Goal: Task Accomplishment & Management: Complete application form

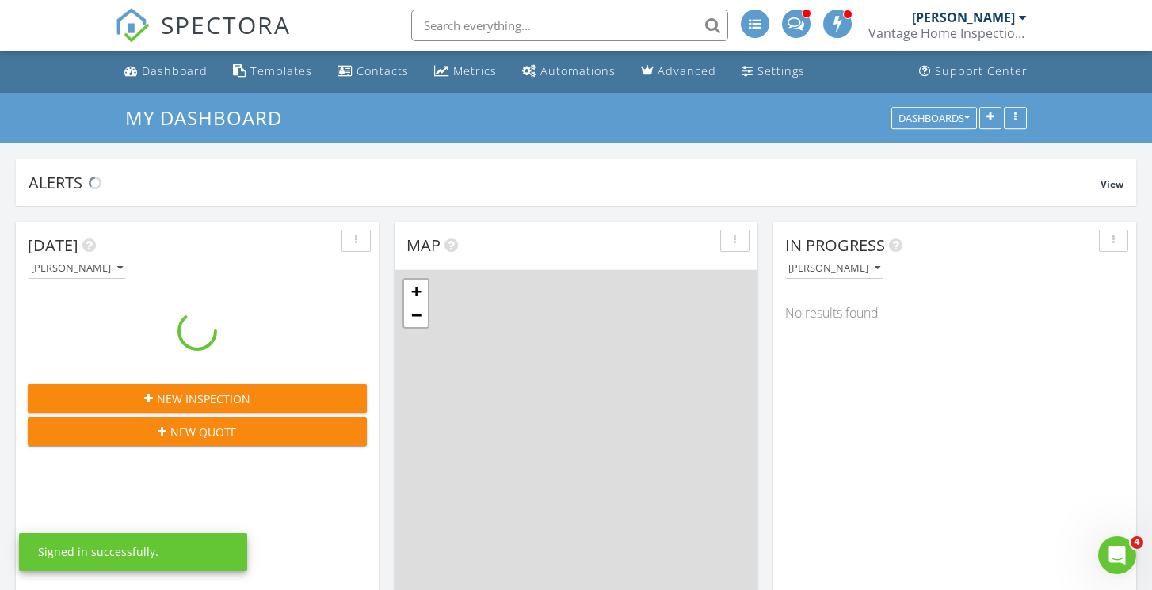
scroll to position [1442, 1153]
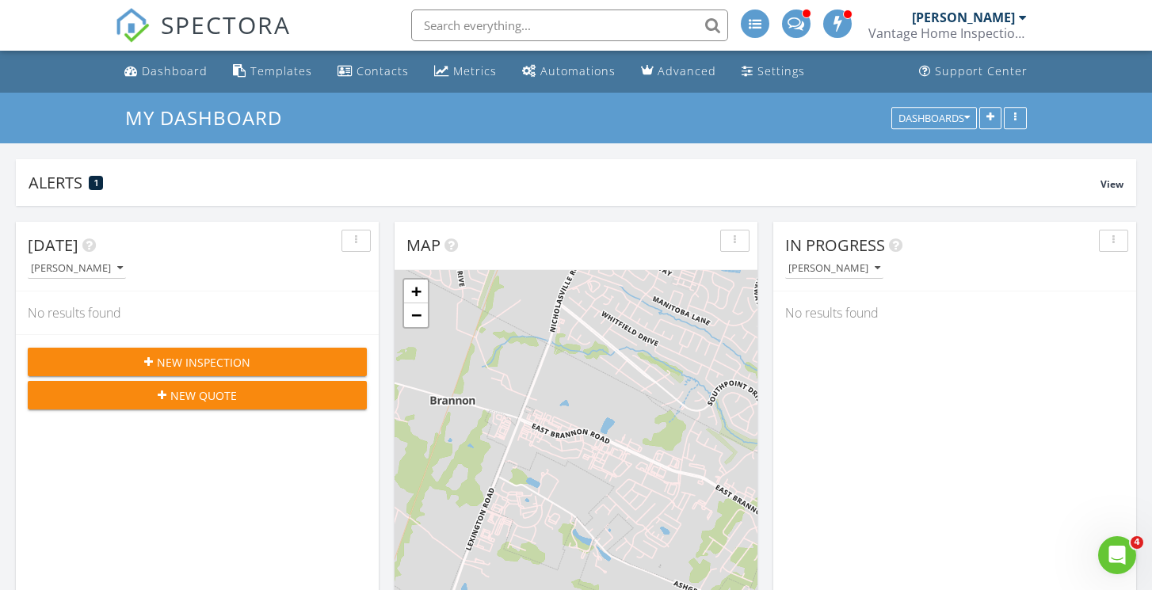
click at [1013, 18] on div "[PERSON_NAME]" at bounding box center [963, 18] width 103 height 16
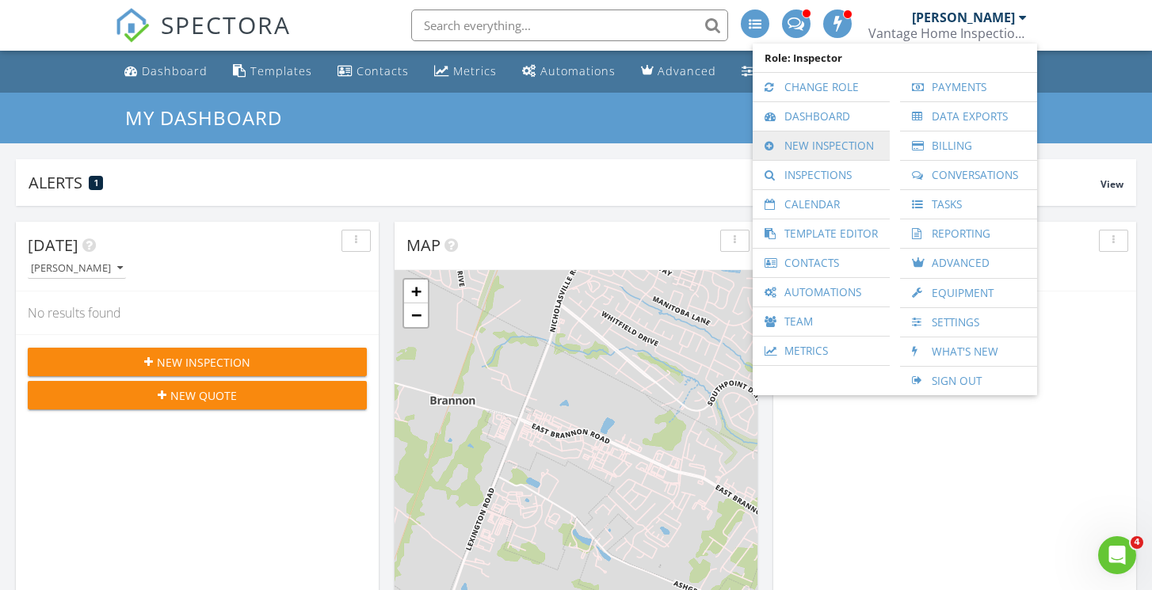
click at [787, 148] on link "New Inspection" at bounding box center [820, 145] width 121 height 29
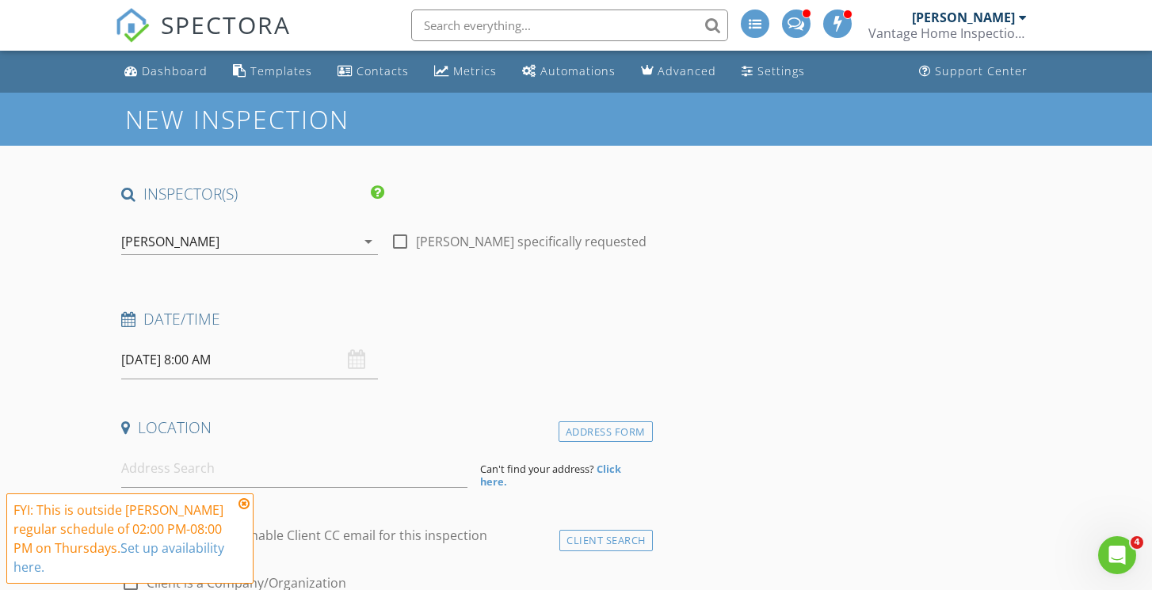
click at [359, 360] on div "[DATE] 8:00 AM" at bounding box center [249, 360] width 256 height 39
click at [355, 360] on div "[DATE] 8:00 AM" at bounding box center [249, 360] width 256 height 39
click at [233, 361] on input "[DATE] 8:00 AM" at bounding box center [249, 360] width 256 height 39
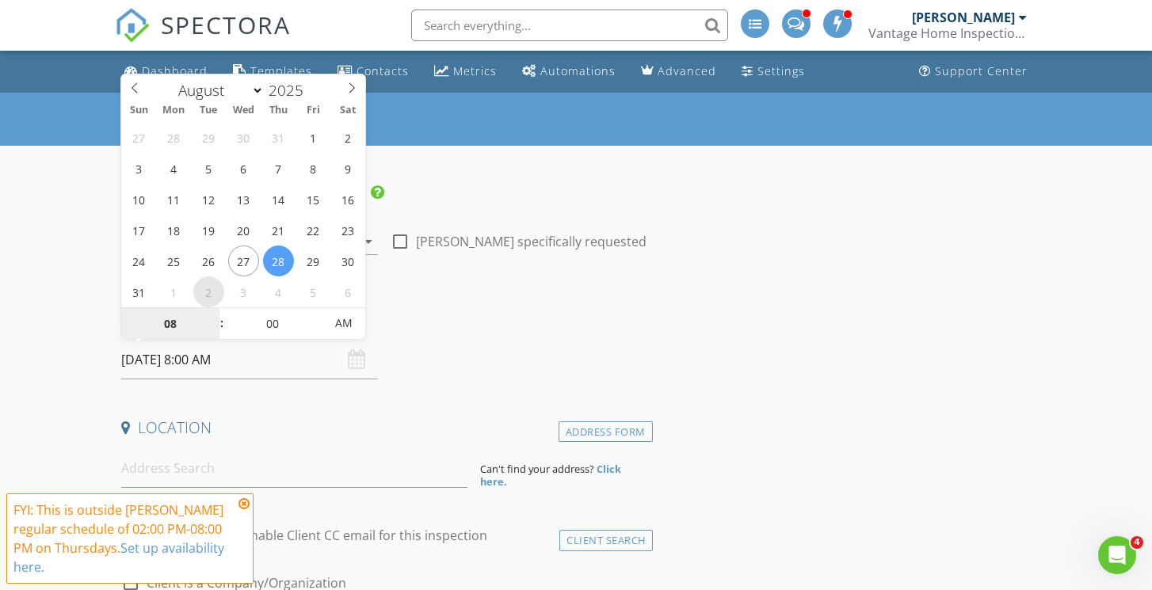
select select "8"
type input "[DATE] 8:00 AM"
type input "09"
type input "[DATE] 9:00 AM"
click at [215, 314] on span at bounding box center [213, 316] width 11 height 16
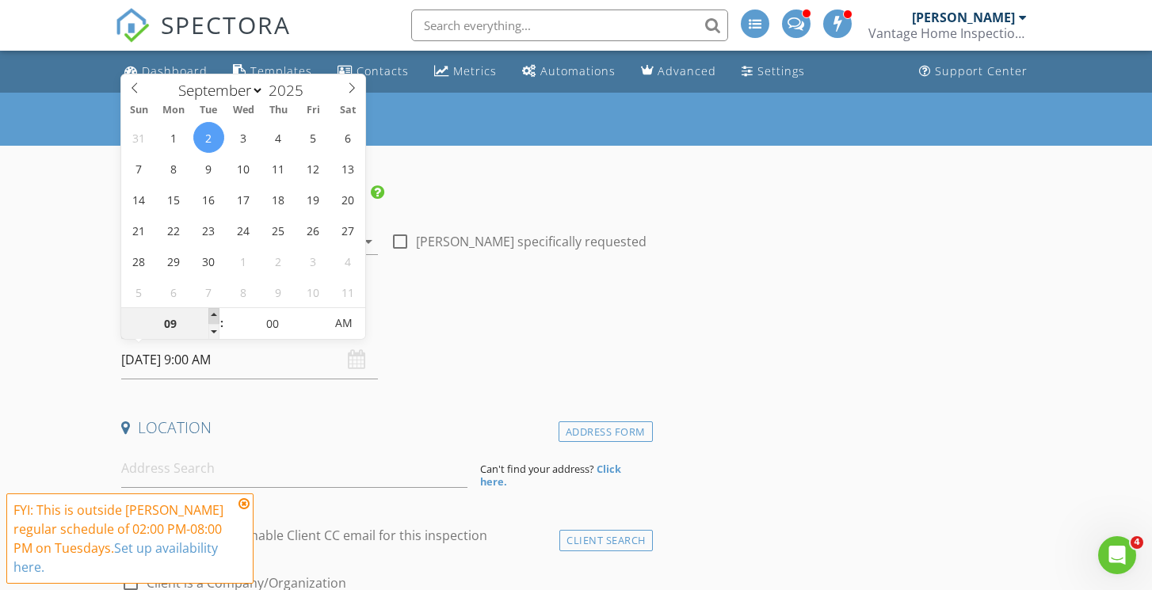
type input "10"
type input "[DATE] 10:00 AM"
click at [215, 314] on span at bounding box center [213, 316] width 11 height 16
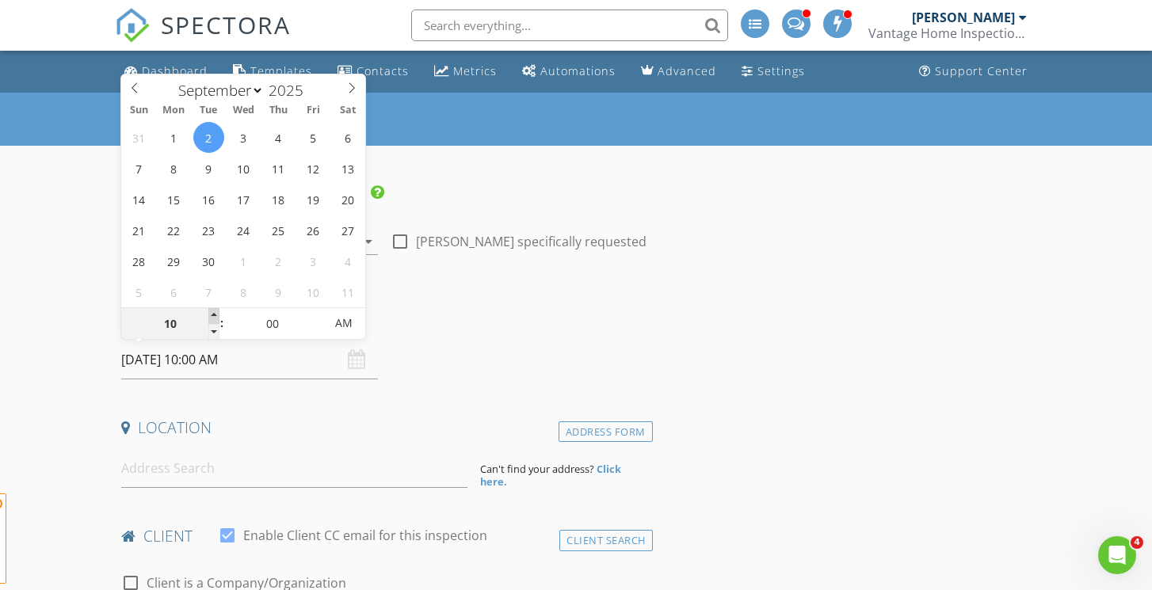
type input "11"
type input "[DATE] 11:00 AM"
click at [215, 314] on span at bounding box center [213, 316] width 11 height 16
type input "12"
type input "[DATE] 12:00 PM"
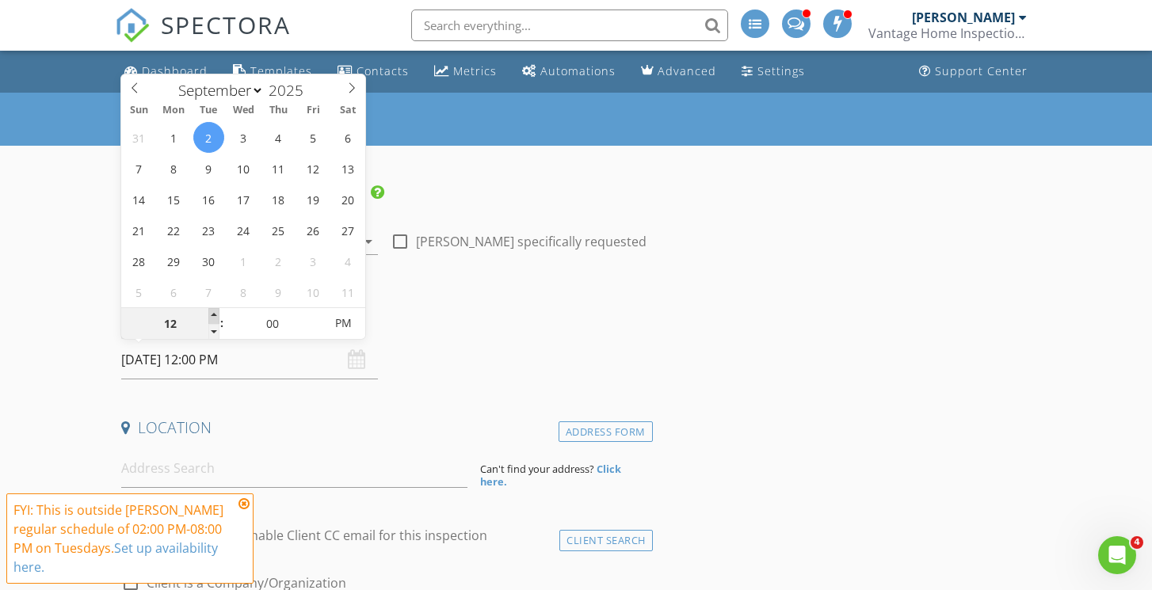
click at [215, 314] on span at bounding box center [213, 316] width 11 height 16
type input "01"
type input "[DATE] 1:00 PM"
click at [215, 314] on span at bounding box center [213, 316] width 11 height 16
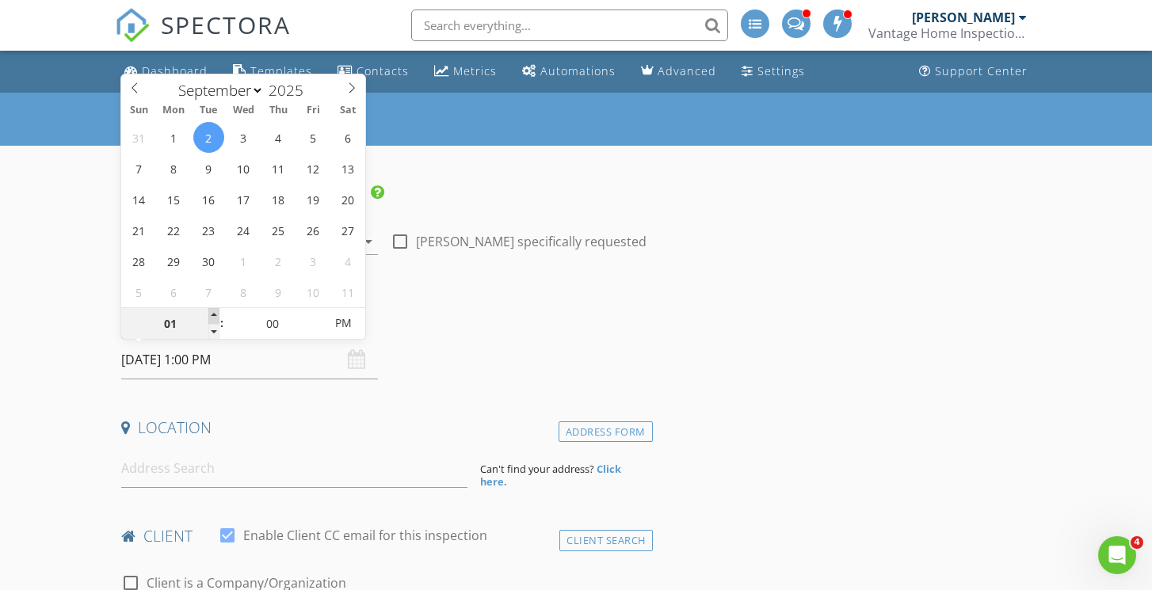
type input "02"
type input "[DATE] 2:00 PM"
click at [215, 314] on span at bounding box center [213, 316] width 11 height 16
type input "03"
type input "[DATE] 3:00 PM"
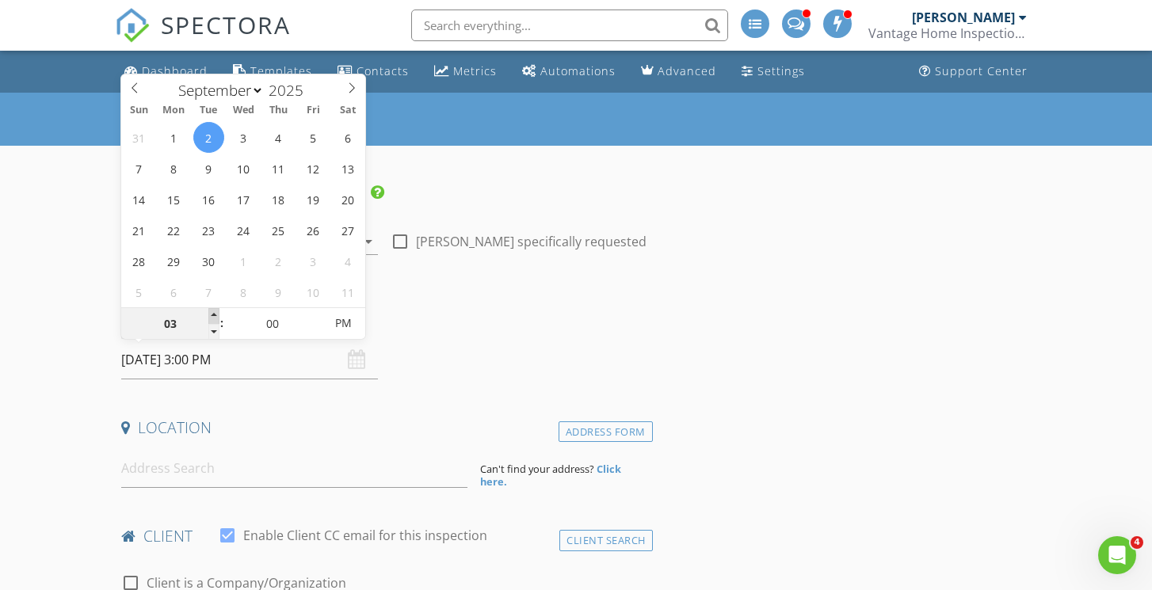
click at [215, 314] on span at bounding box center [213, 316] width 11 height 16
click at [144, 465] on input at bounding box center [293, 468] width 345 height 39
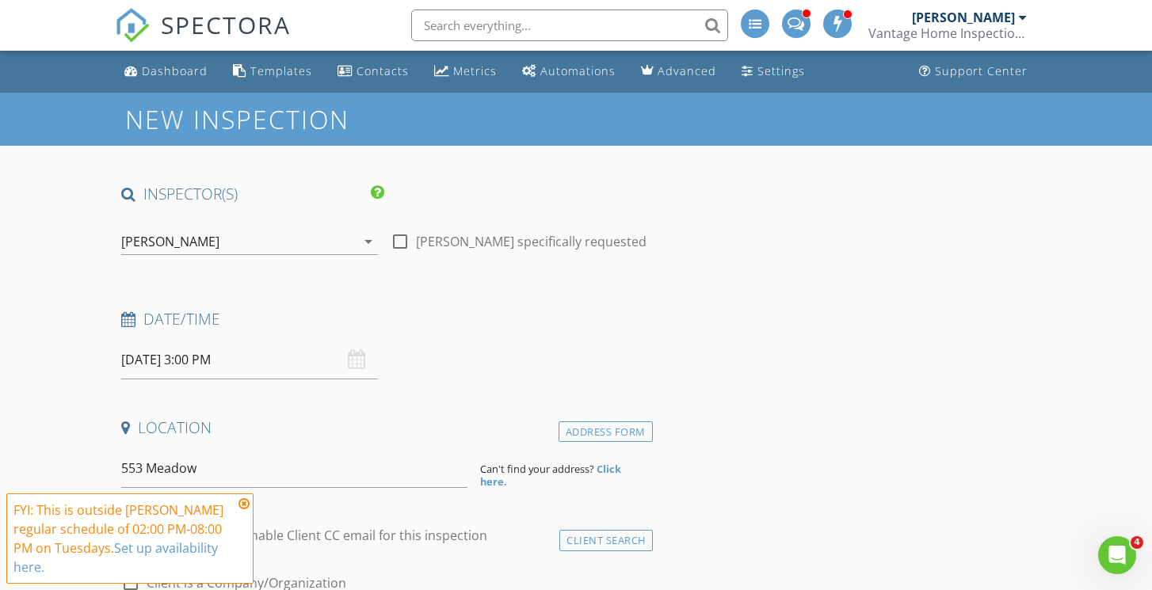
click at [243, 505] on icon at bounding box center [243, 503] width 11 height 13
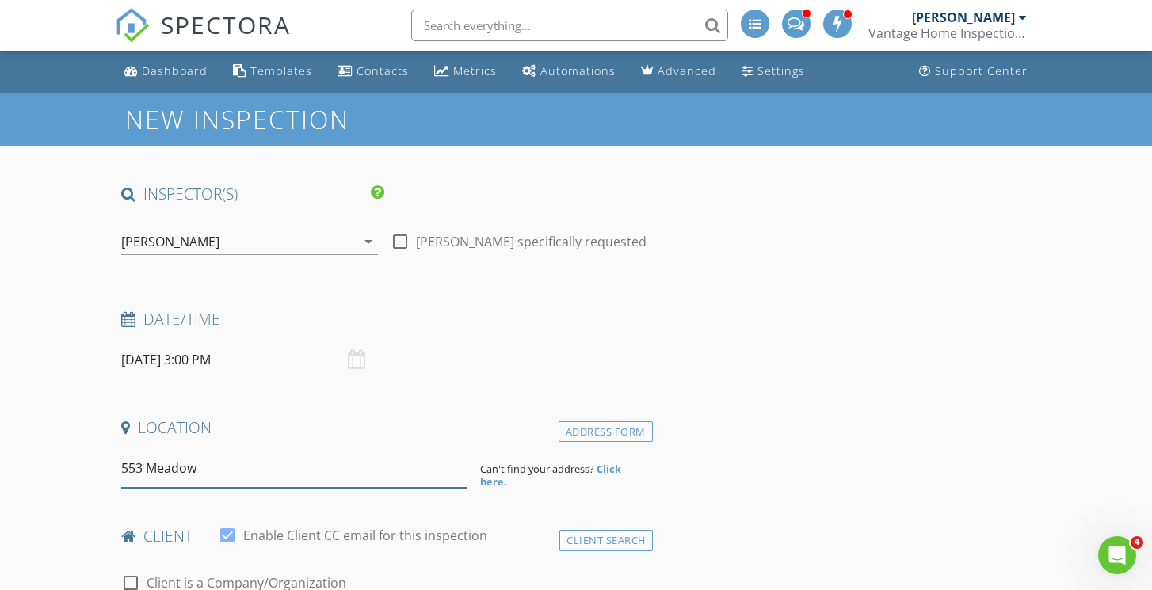
click at [219, 473] on input "553 Meadow" at bounding box center [293, 468] width 345 height 39
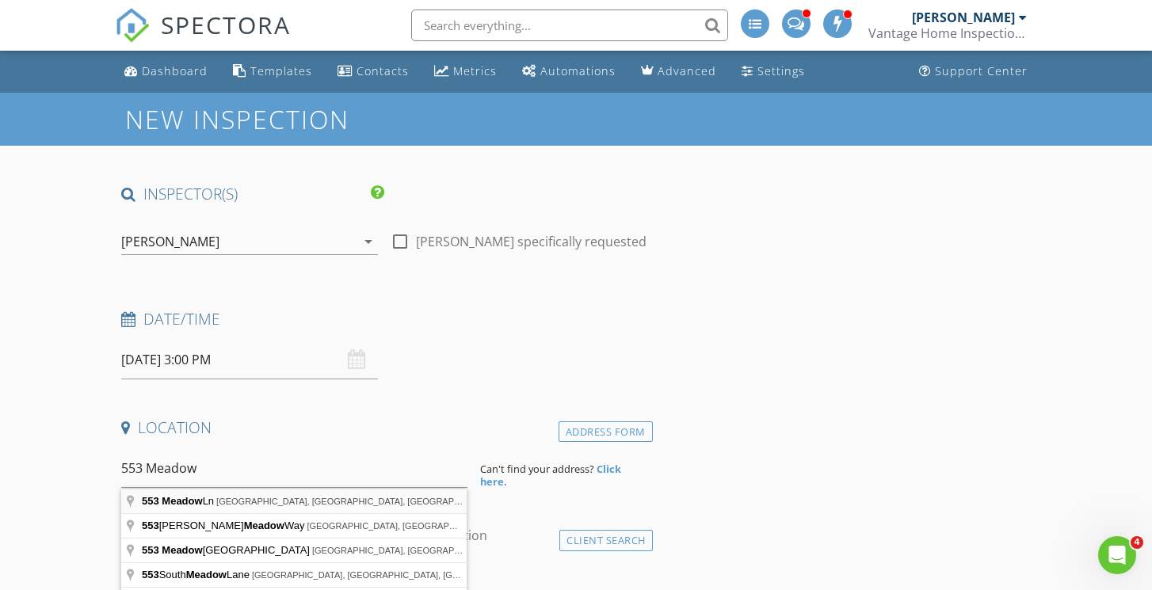
type input "[STREET_ADDRESS]"
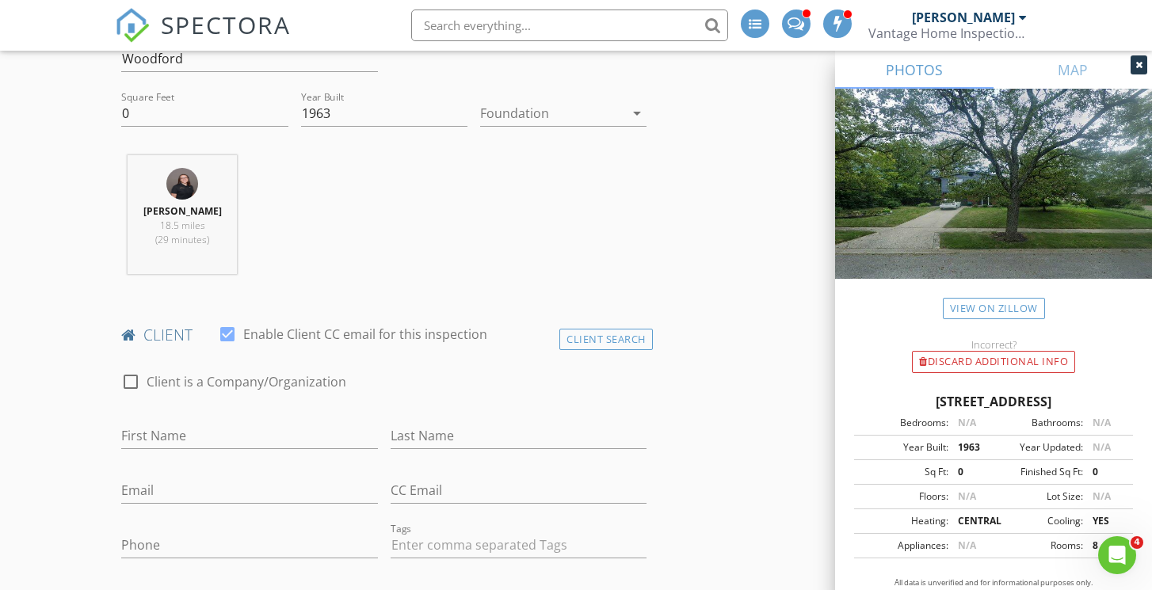
scroll to position [537, 0]
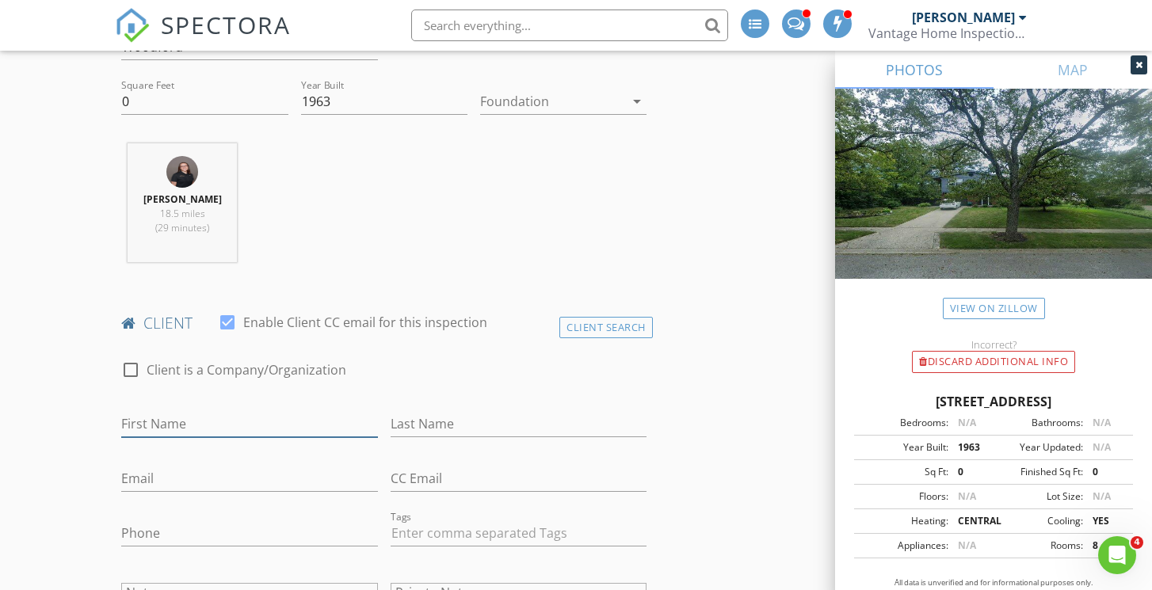
click at [135, 426] on input "First Name" at bounding box center [249, 424] width 256 height 26
type input "Austin"
click at [137, 478] on input "Email" at bounding box center [249, 479] width 256 height 26
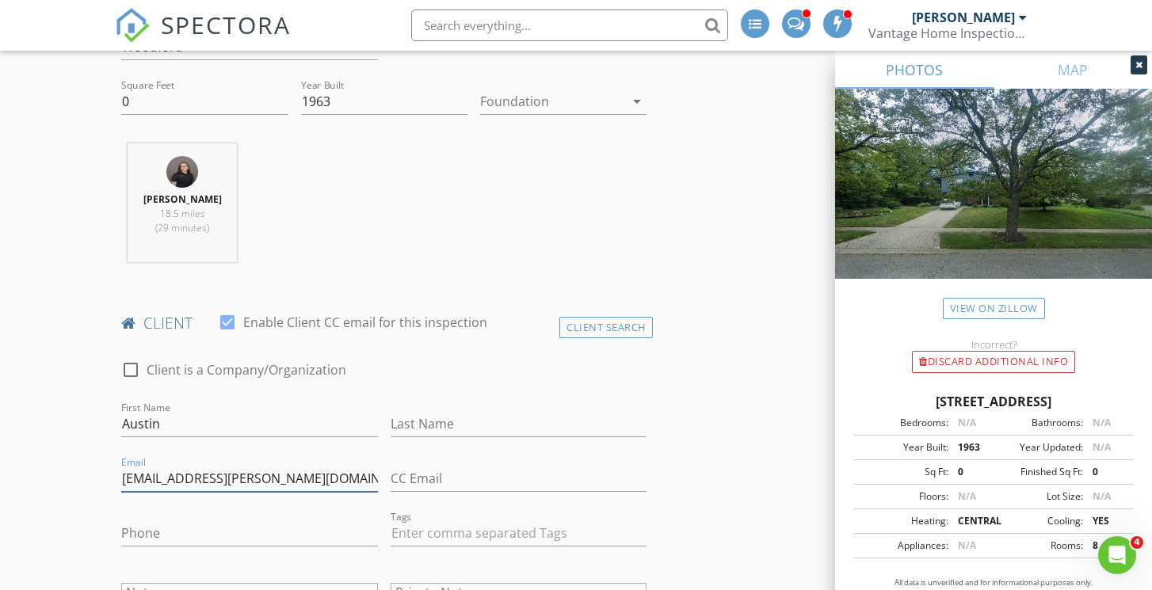
type input "[EMAIL_ADDRESS][PERSON_NAME][DOMAIN_NAME]"
click at [135, 535] on input "Phone" at bounding box center [249, 533] width 256 height 26
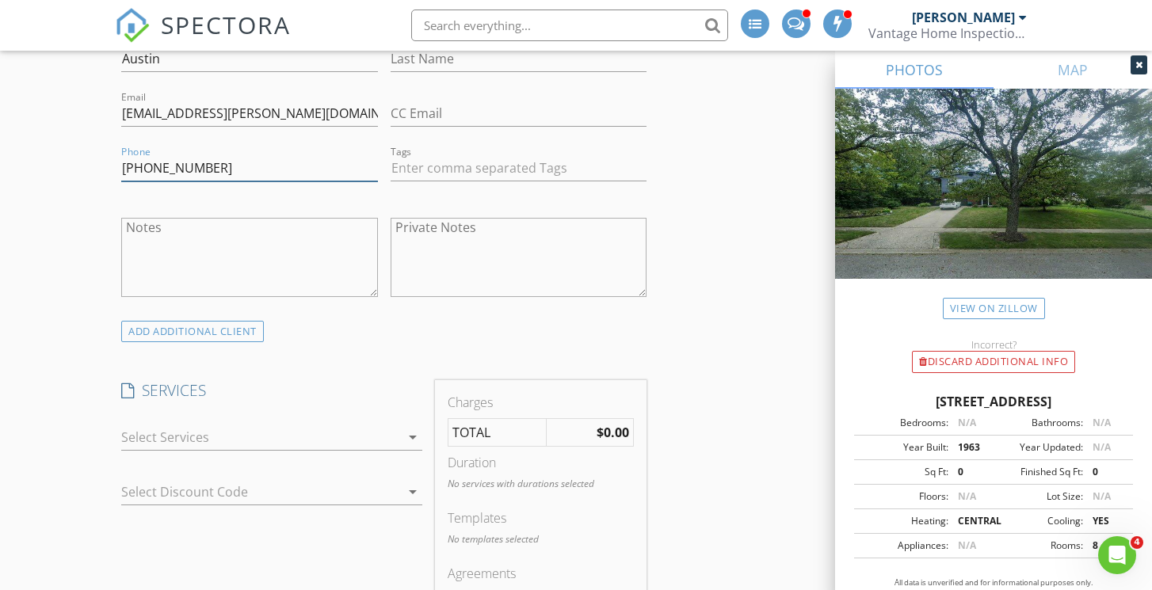
scroll to position [913, 0]
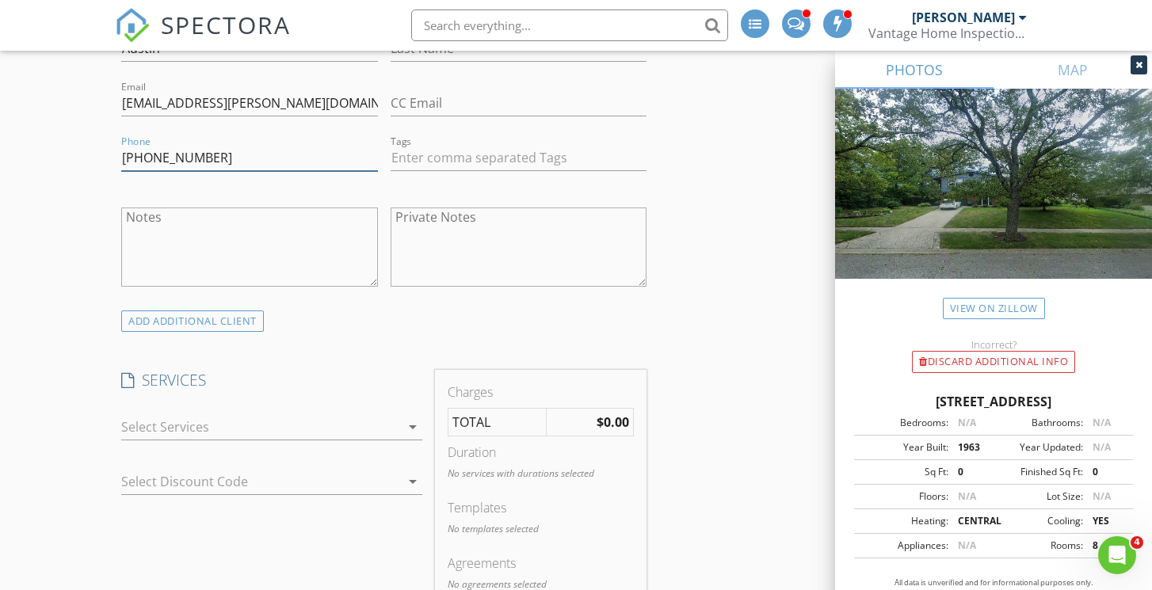
type input "[PHONE_NUMBER]"
click at [183, 426] on div at bounding box center [260, 426] width 279 height 25
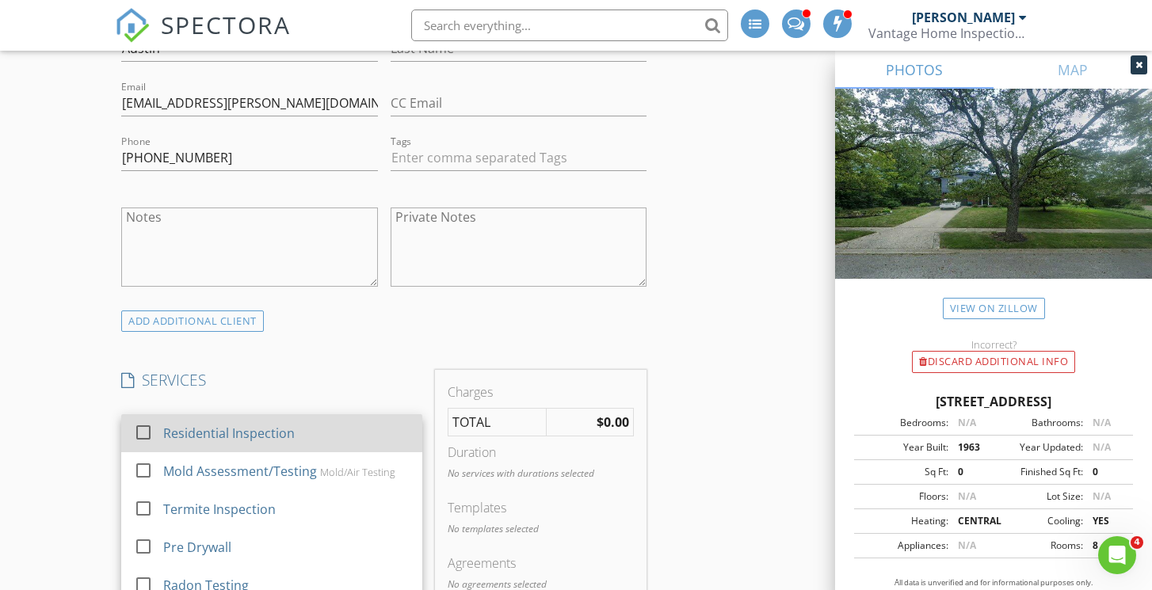
click at [142, 435] on div at bounding box center [143, 432] width 27 height 27
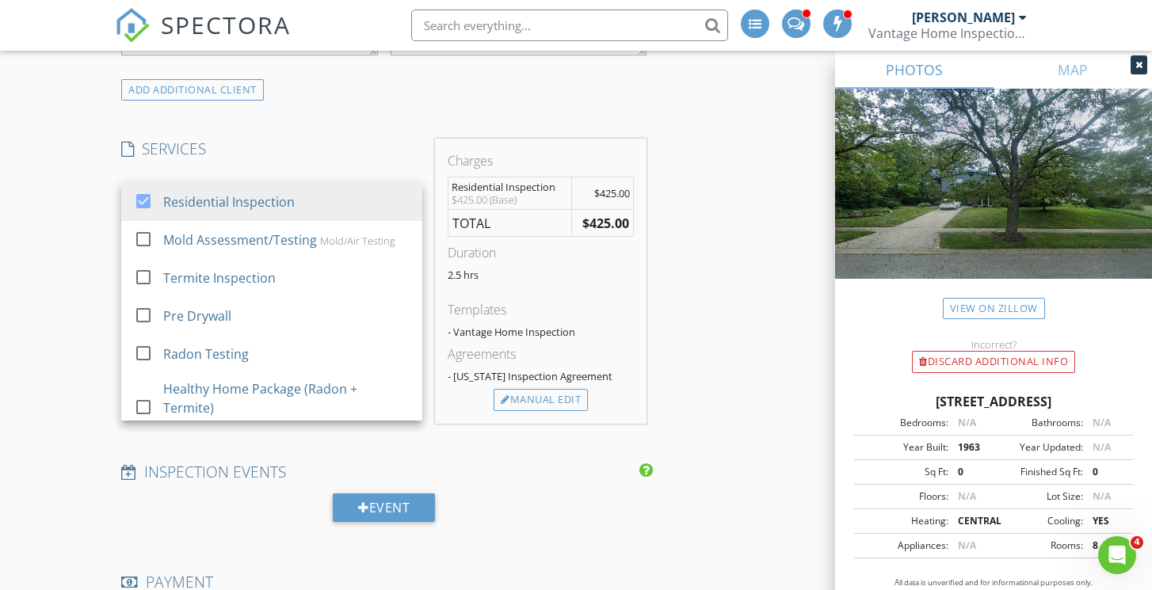
scroll to position [1146, 0]
click at [93, 446] on div "New Inspection INSPECTOR(S) check_box [PERSON_NAME] PRIMARY [PERSON_NAME] arrow…" at bounding box center [576, 397] width 1152 height 2902
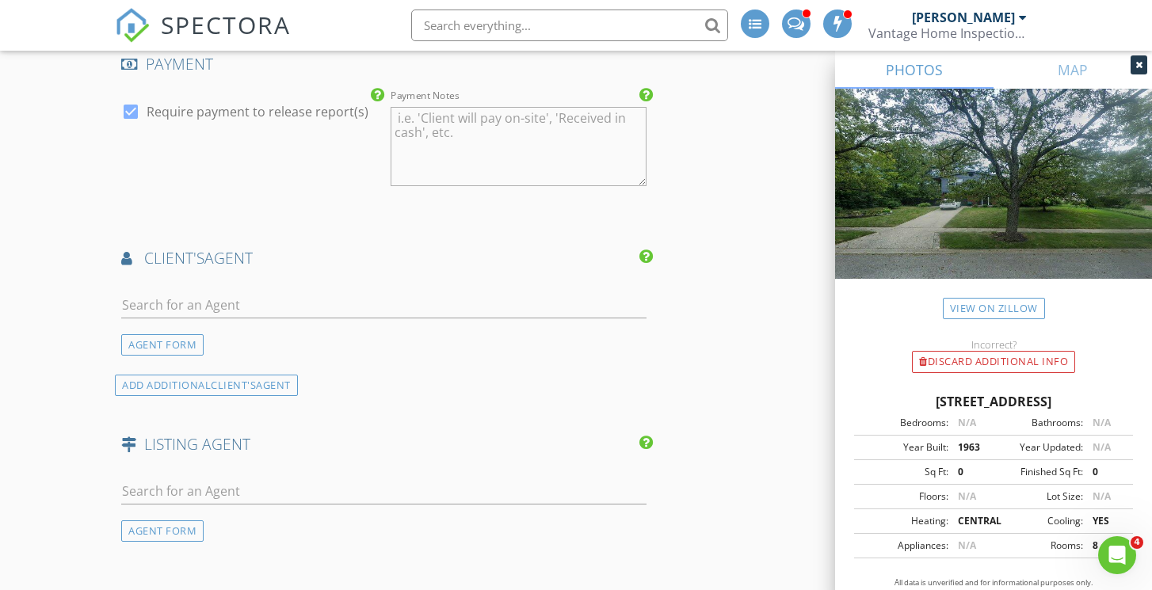
scroll to position [1665, 0]
click at [146, 303] on input "text" at bounding box center [383, 302] width 525 height 26
type input "conn"
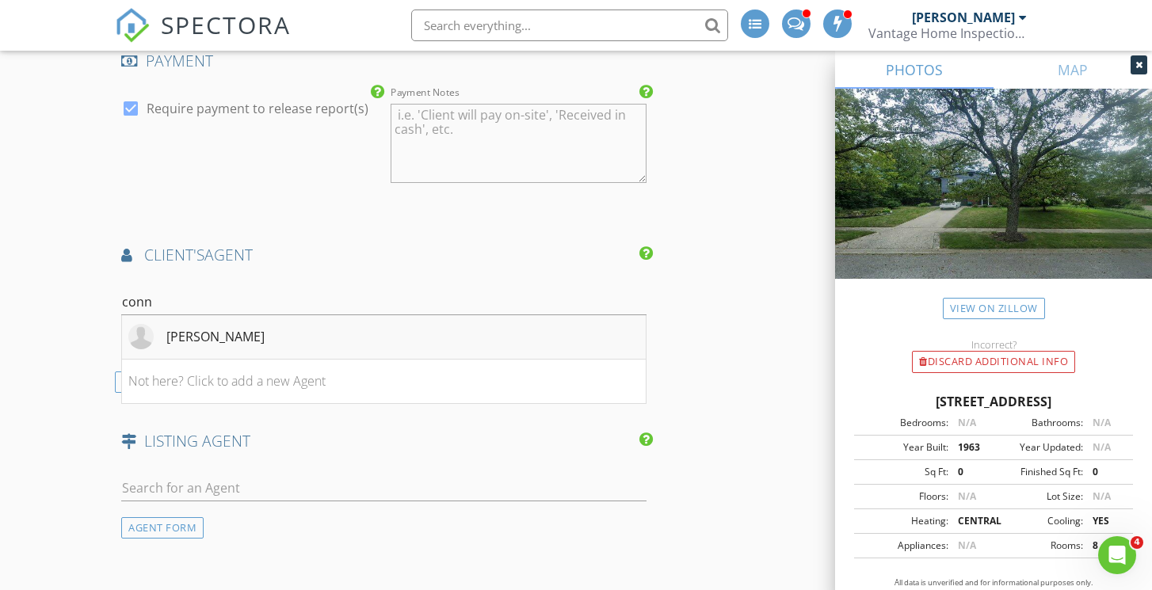
click at [211, 337] on div "[PERSON_NAME]" at bounding box center [215, 336] width 98 height 19
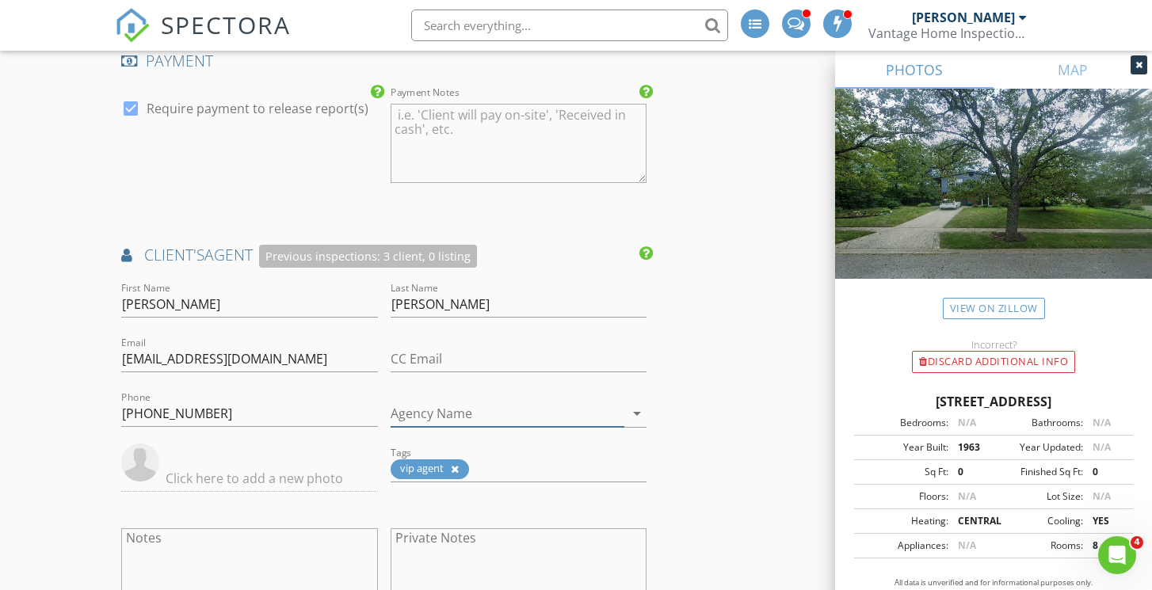
click at [406, 415] on input "Agency Name" at bounding box center [508, 414] width 234 height 26
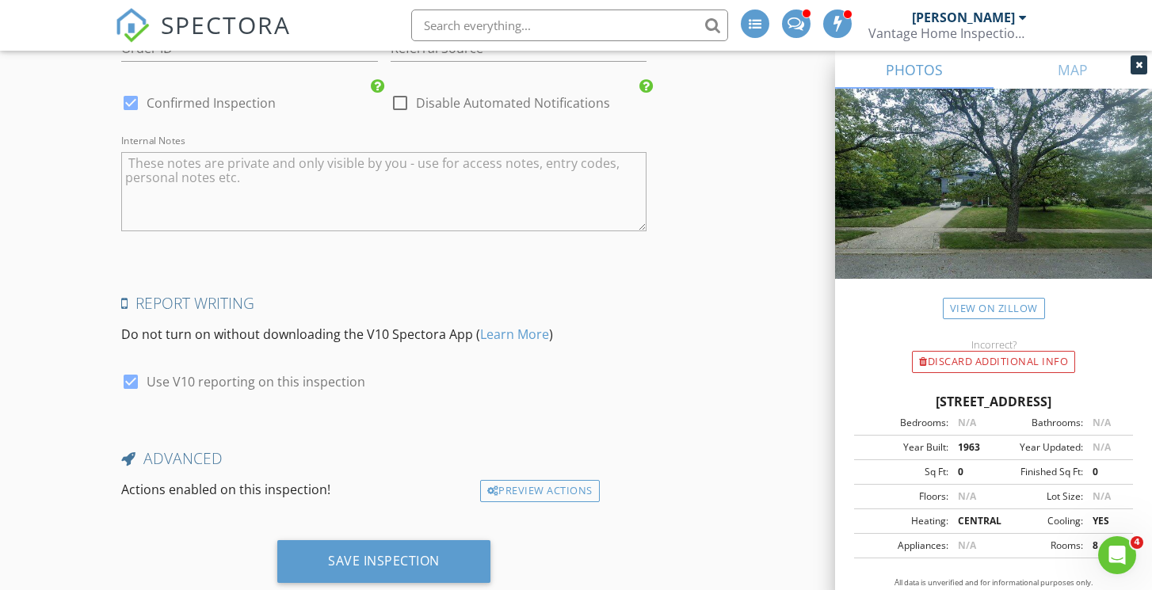
scroll to position [2703, 0]
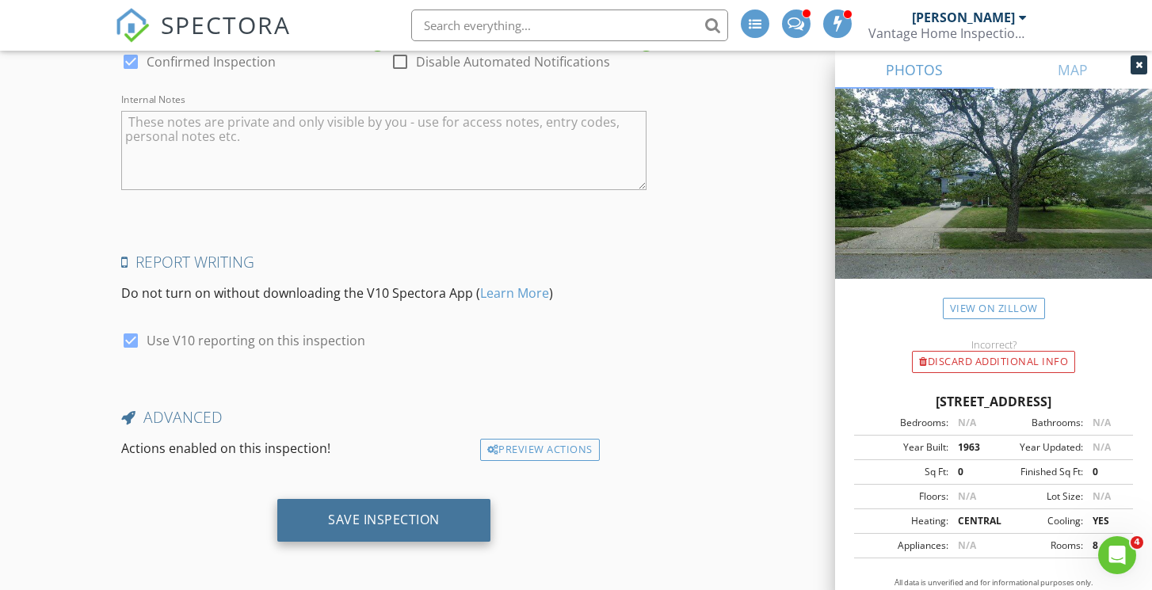
type input "[PERSON_NAME] Realty"
click at [379, 521] on div "Save Inspection" at bounding box center [384, 520] width 112 height 16
